Goal: Find specific page/section: Find specific page/section

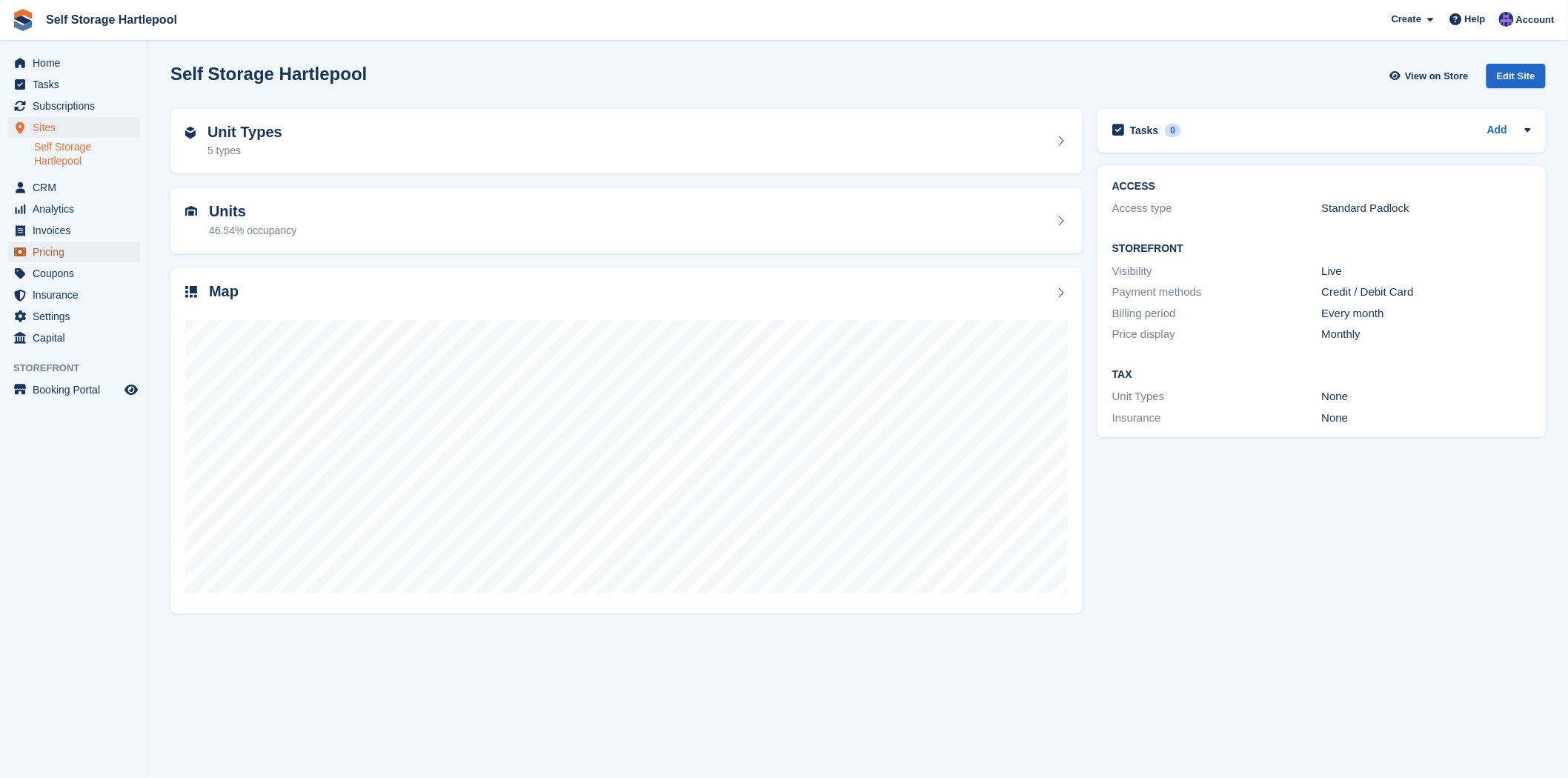
click at [82, 255] on span "Pricing" at bounding box center [77, 252] width 89 height 21
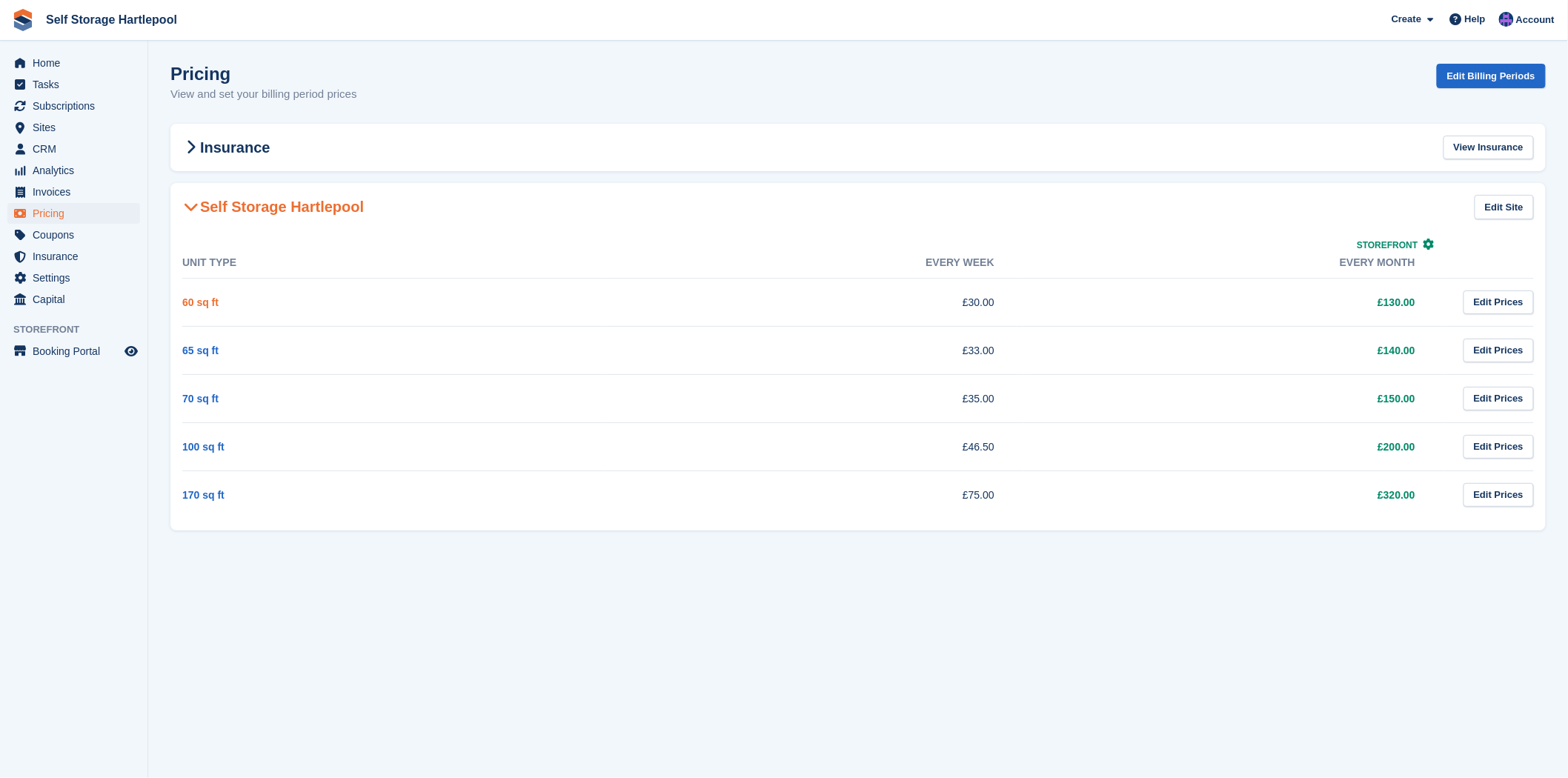
click at [194, 302] on link "60 sq ft" at bounding box center [200, 302] width 36 height 12
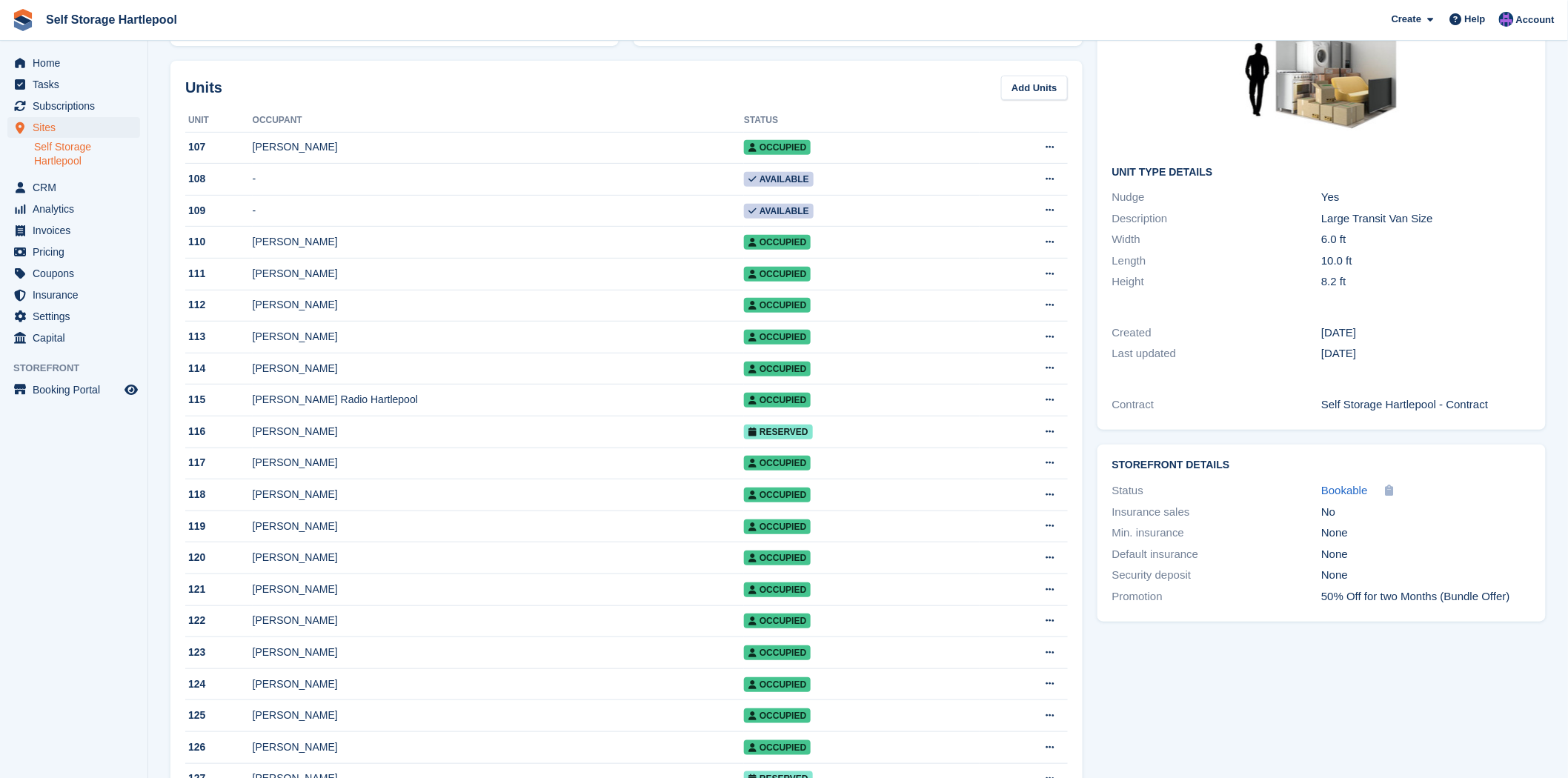
scroll to position [164, 0]
